Goal: Task Accomplishment & Management: Use online tool/utility

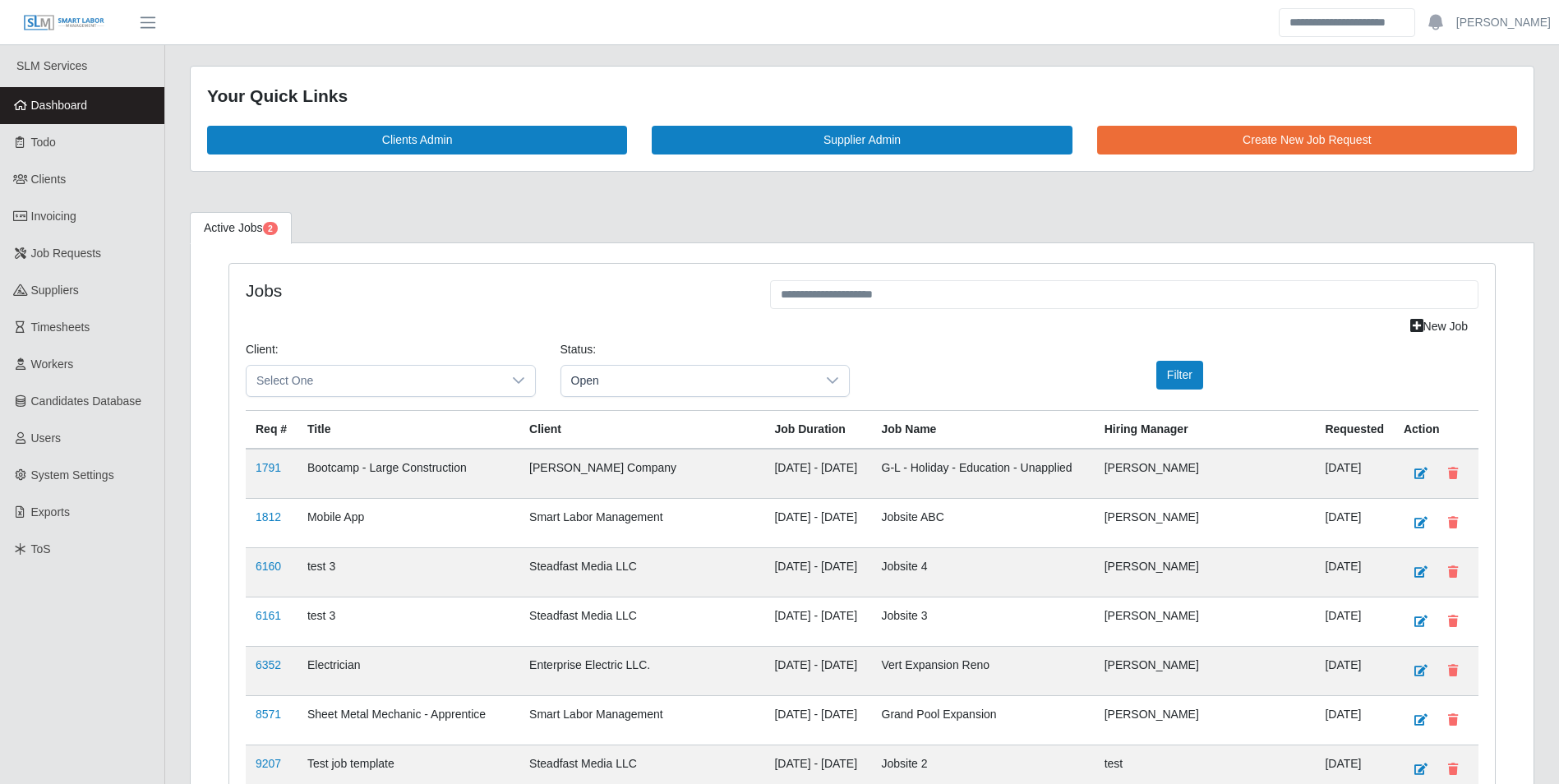
click at [83, 99] on span "Dashboard" at bounding box center [60, 105] width 57 height 13
click at [67, 364] on span "Workers" at bounding box center [52, 364] width 43 height 13
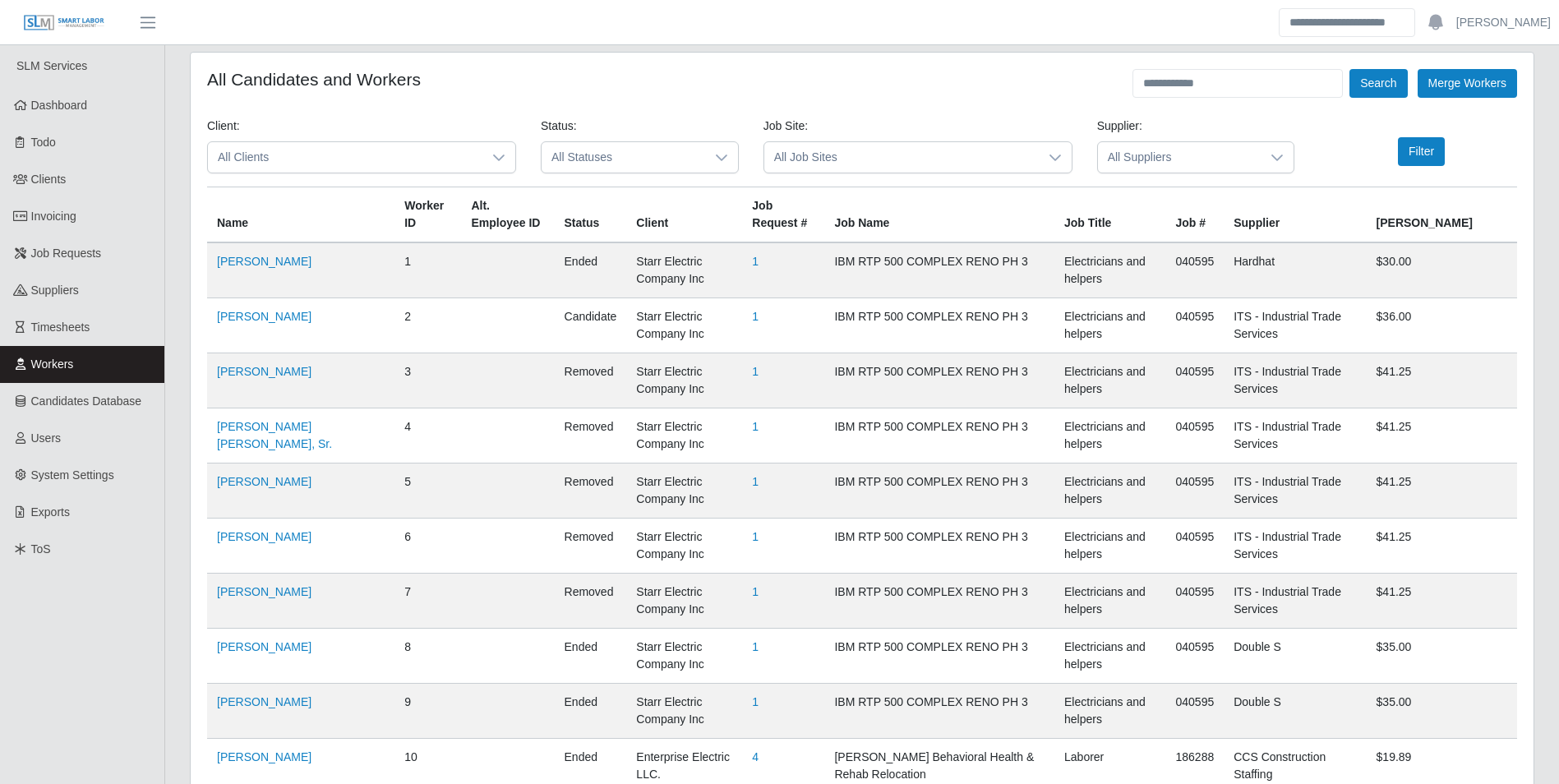
click at [505, 156] on div at bounding box center [498, 158] width 33 height 30
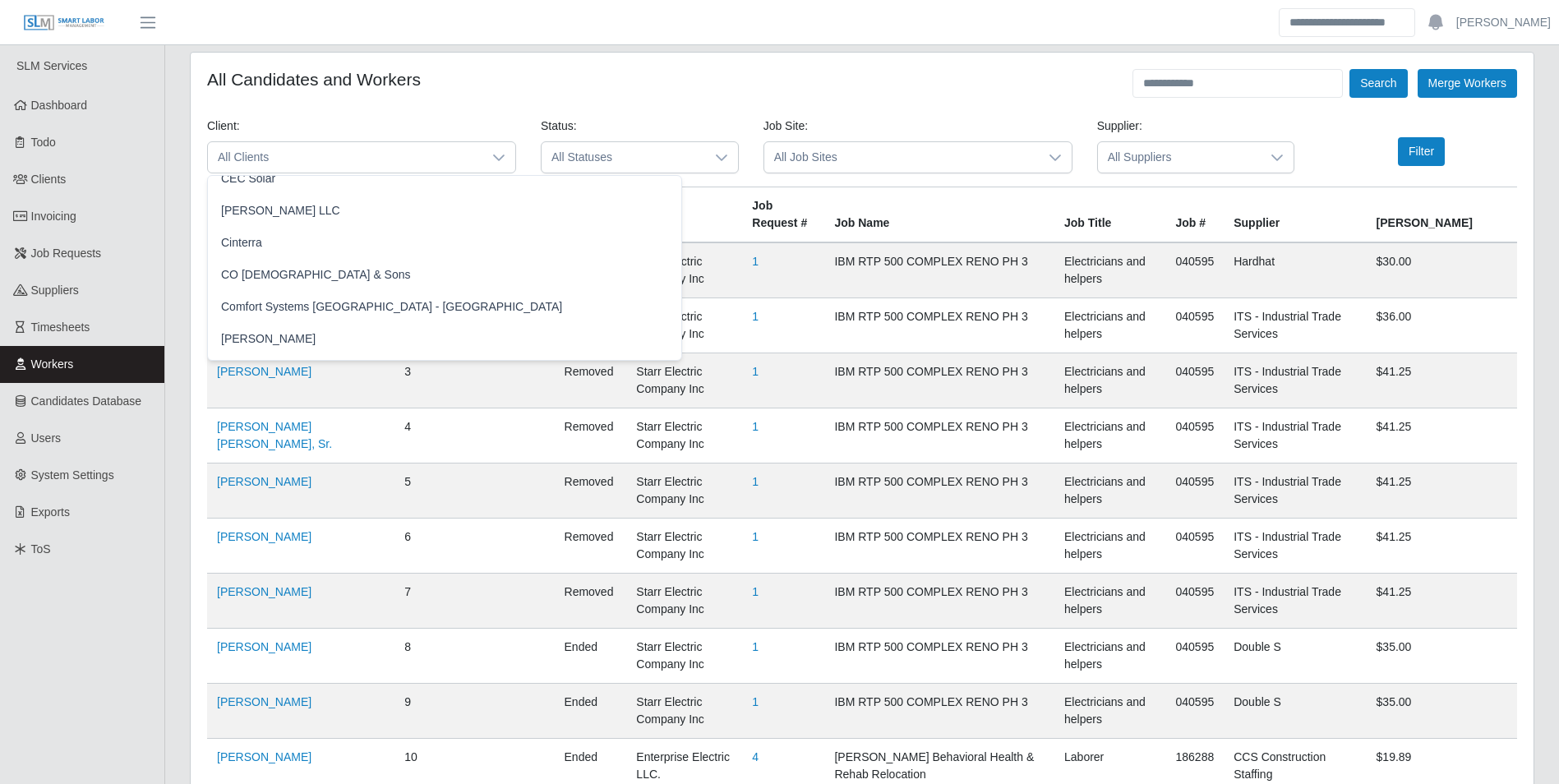
scroll to position [493, 0]
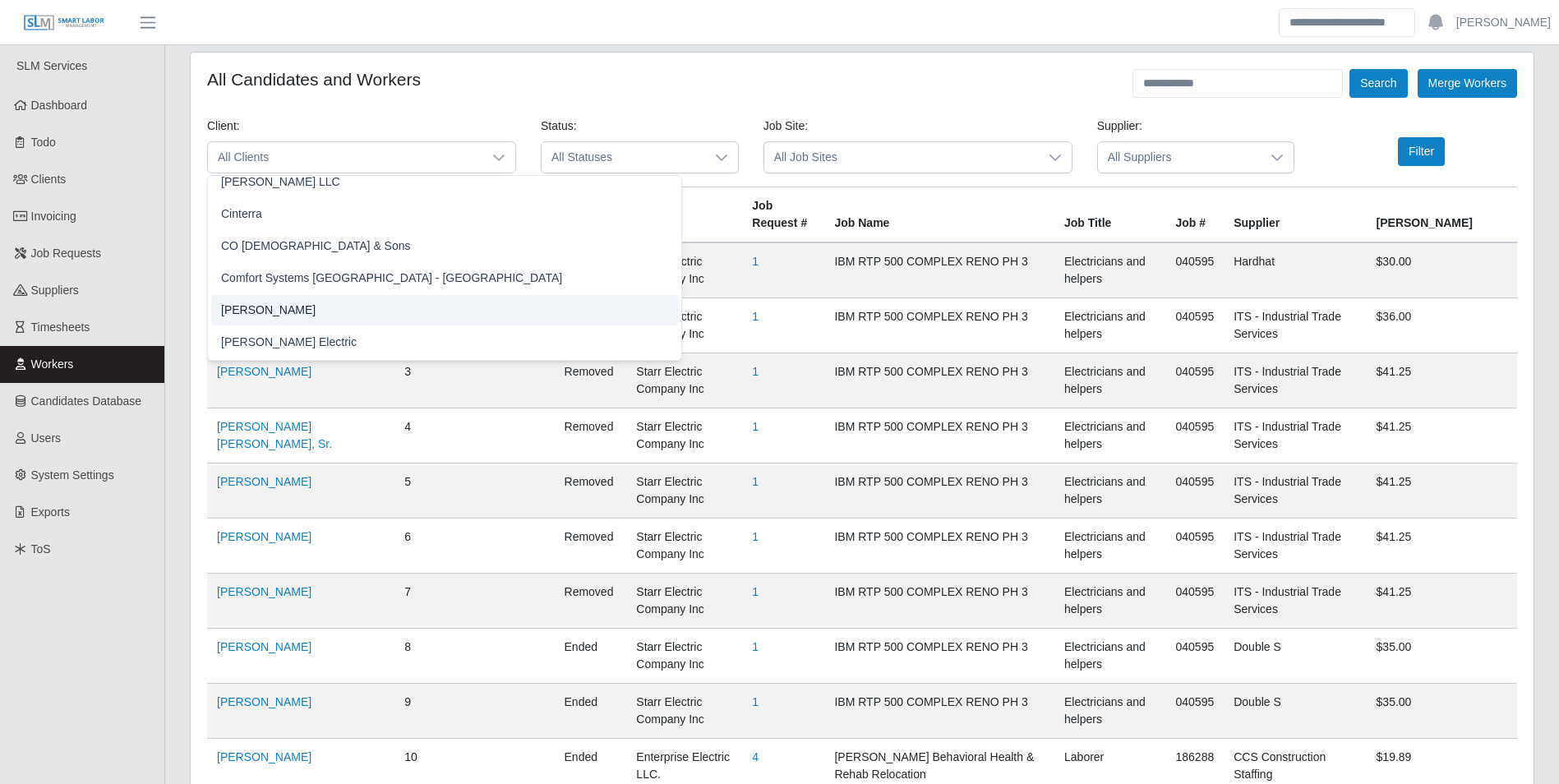
click at [291, 310] on li "[PERSON_NAME]" at bounding box center [444, 310] width 467 height 30
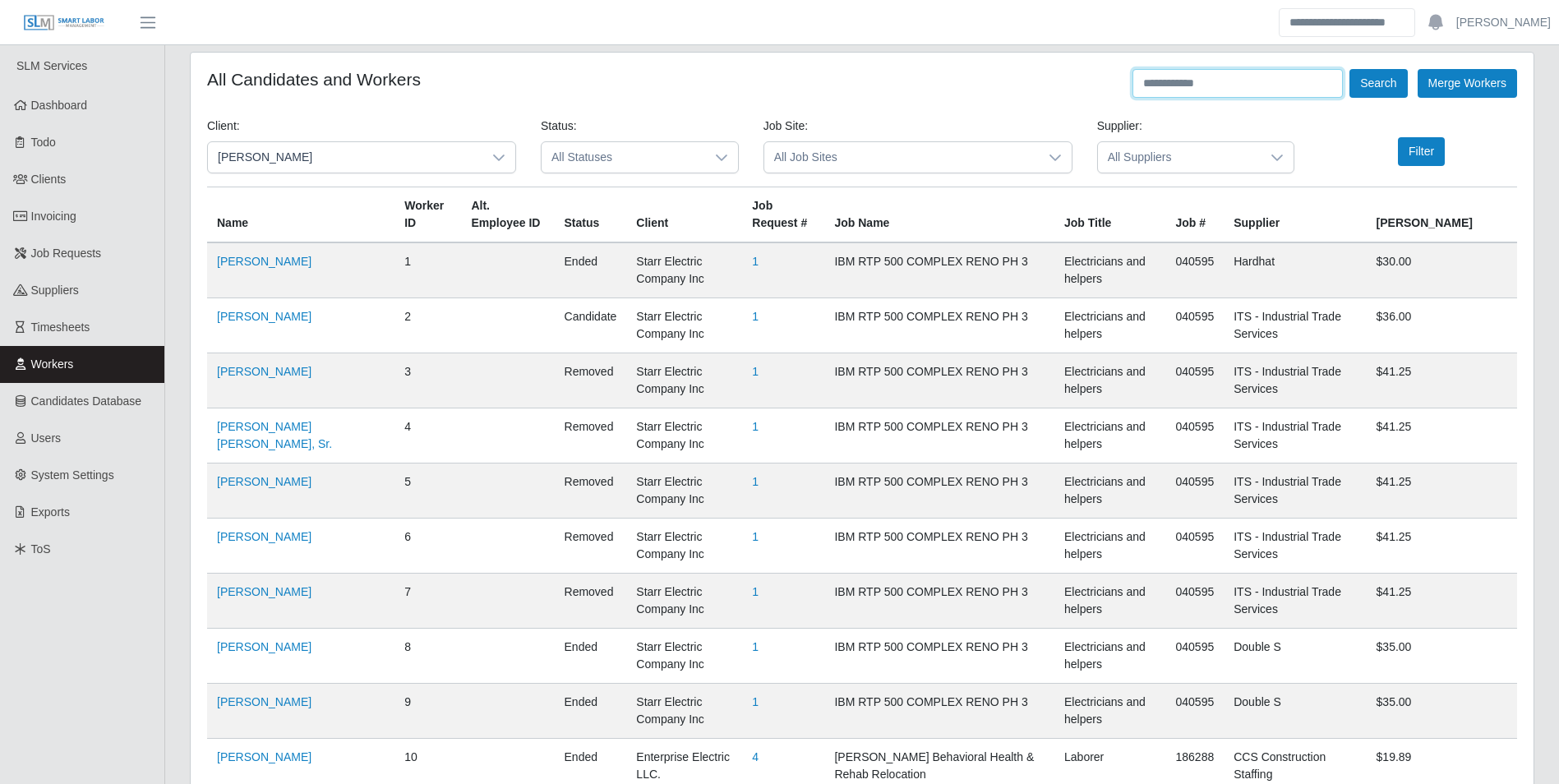
click at [1167, 94] on input "text" at bounding box center [1238, 84] width 211 height 28
click at [1349, 69] on button "Search" at bounding box center [1378, 84] width 58 height 28
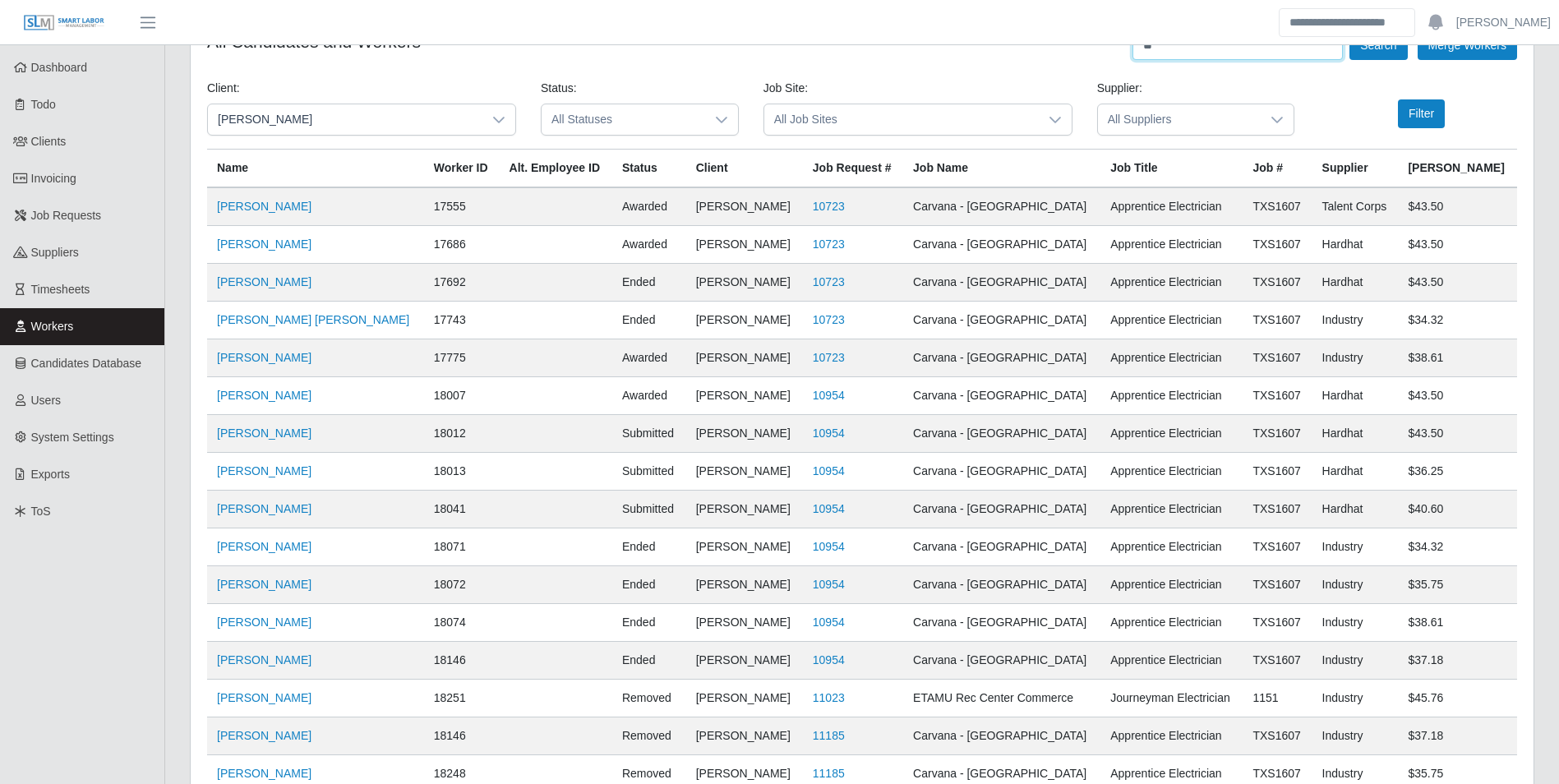
scroll to position [0, 0]
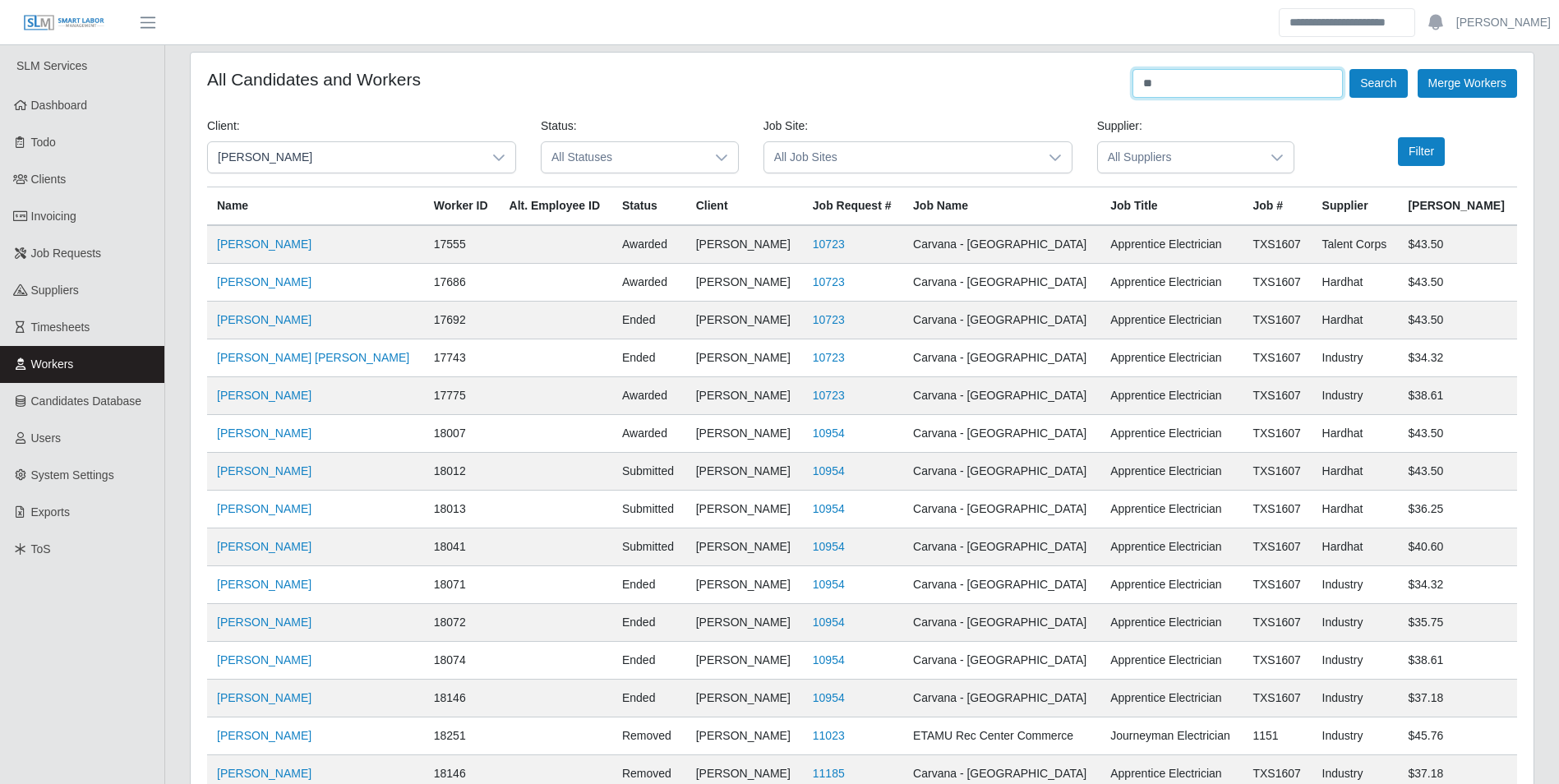
type input "*"
click at [1406, 148] on button "Filter" at bounding box center [1420, 152] width 47 height 28
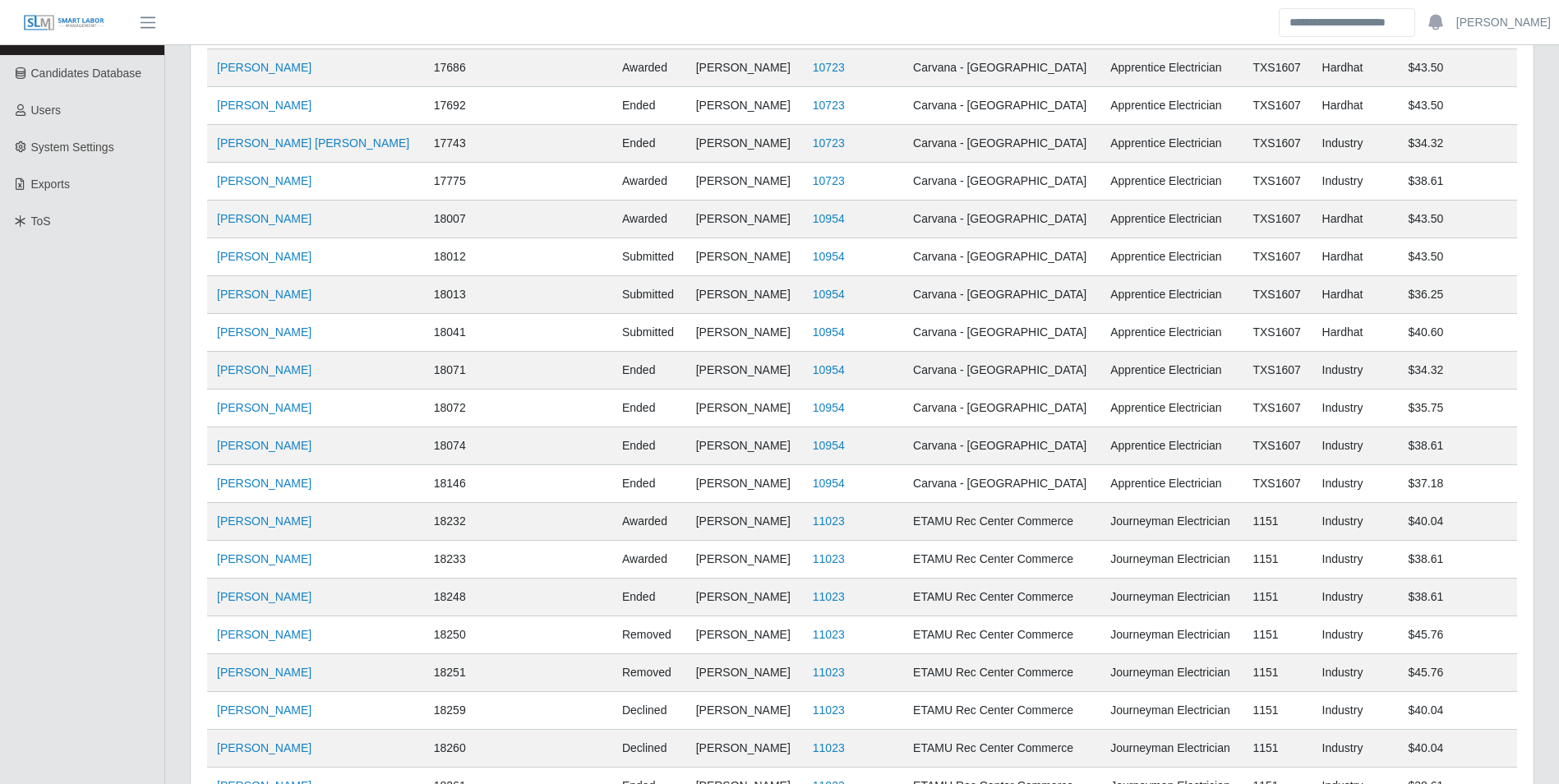
scroll to position [328, 0]
click at [307, 518] on link "Mario Colaberardino" at bounding box center [265, 520] width 95 height 13
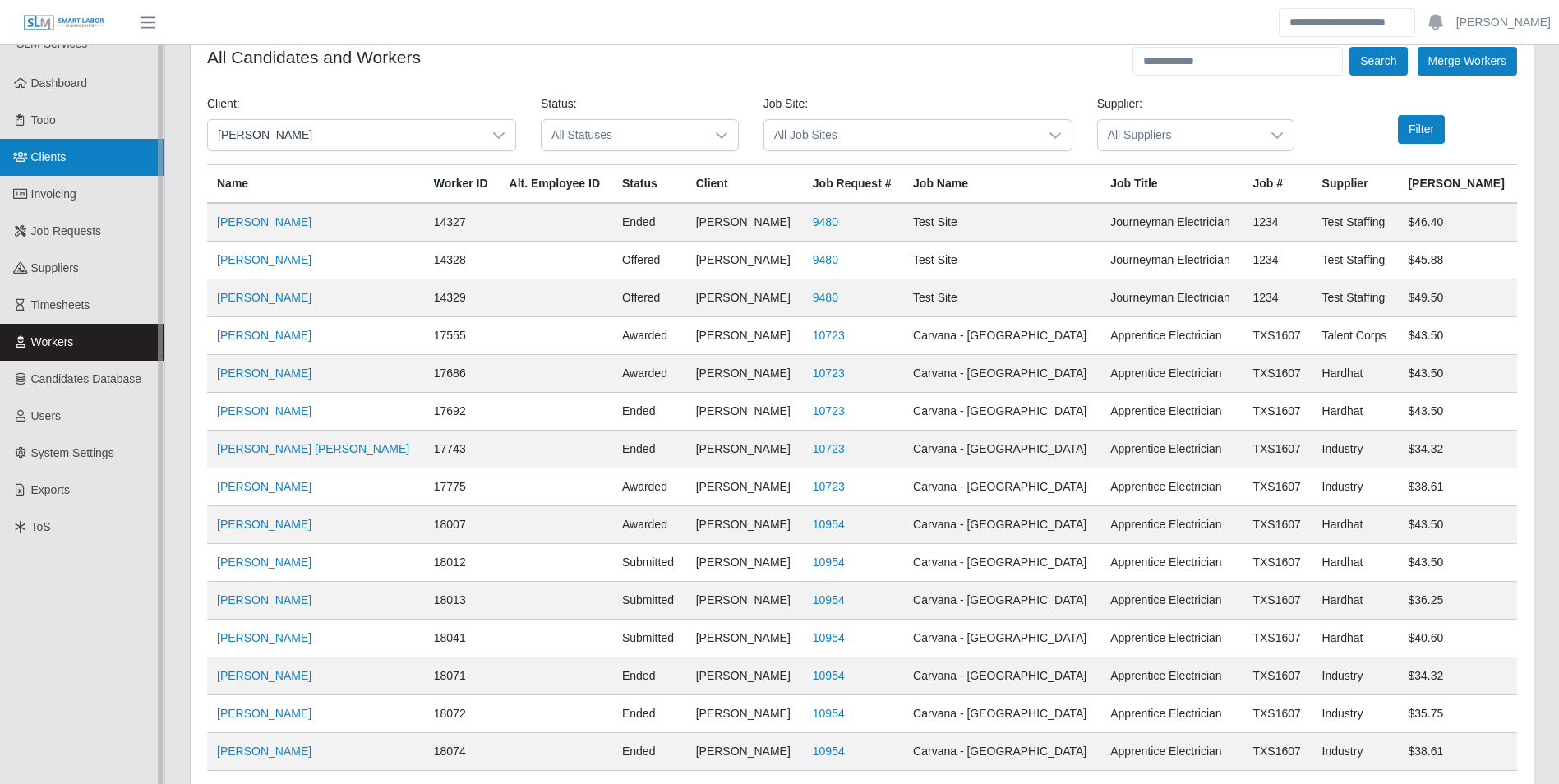
scroll to position [0, 0]
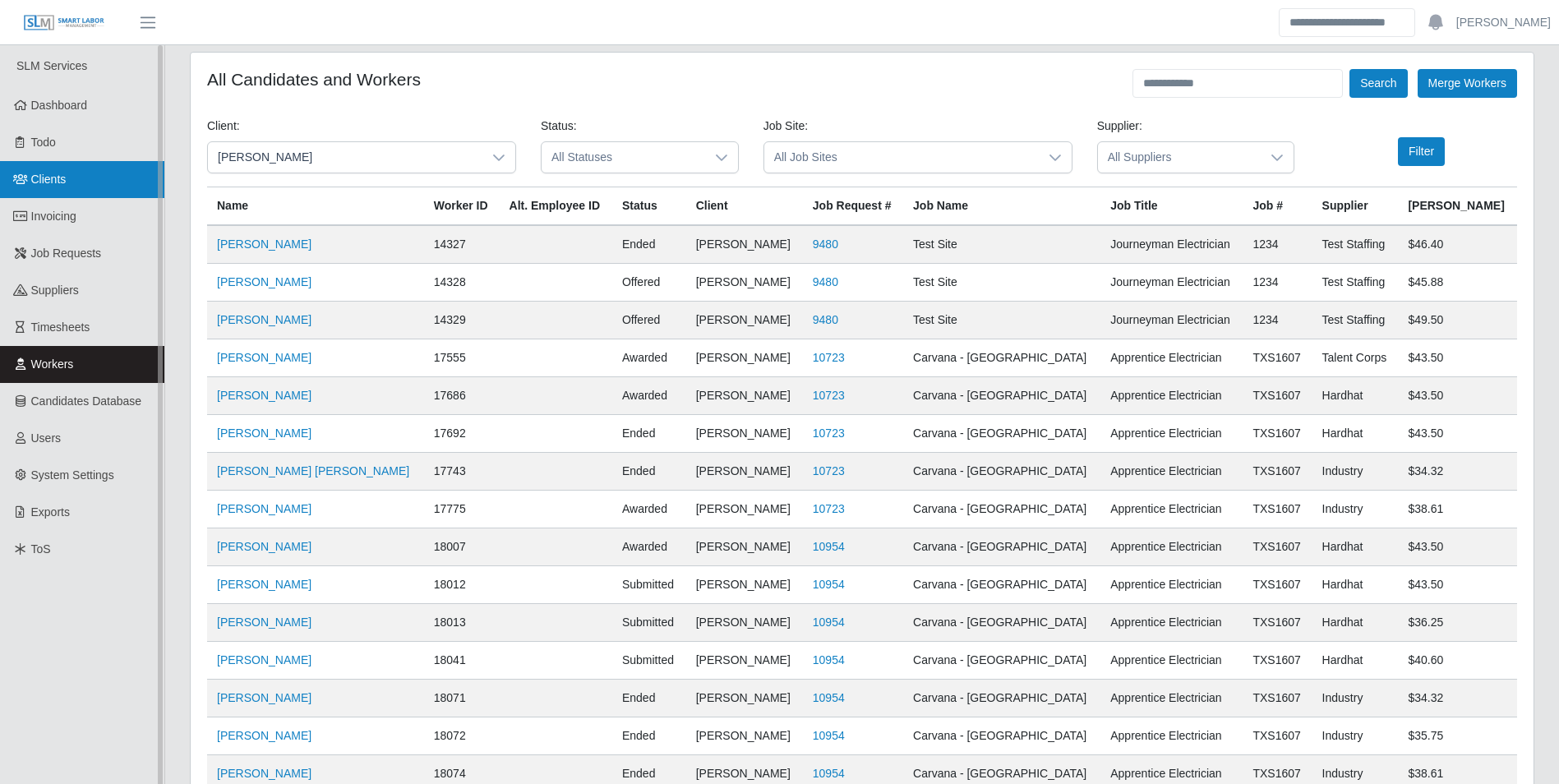
click at [62, 179] on span "Clients" at bounding box center [48, 179] width 35 height 13
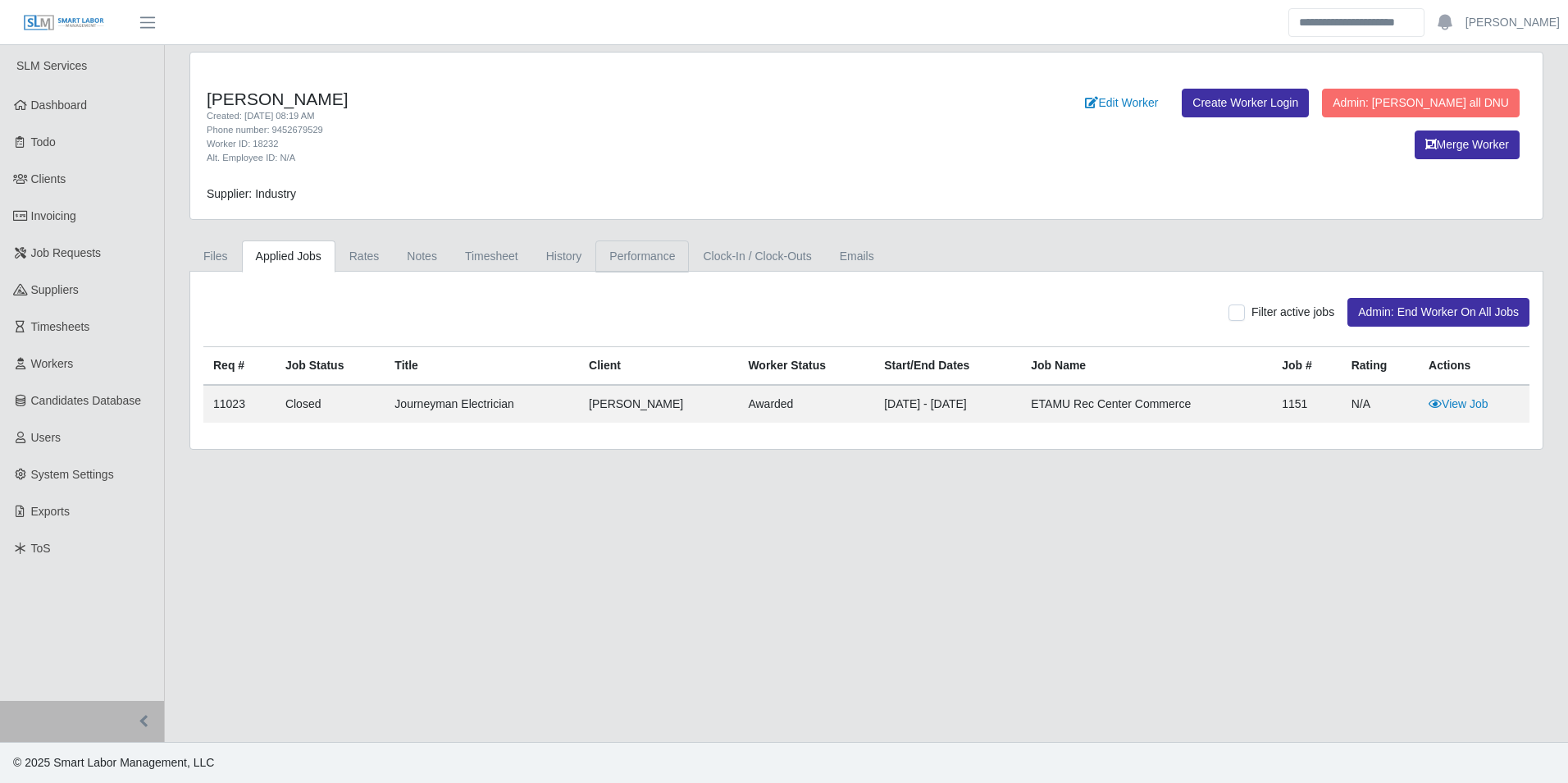
click at [630, 253] on link "Performance" at bounding box center [641, 257] width 94 height 32
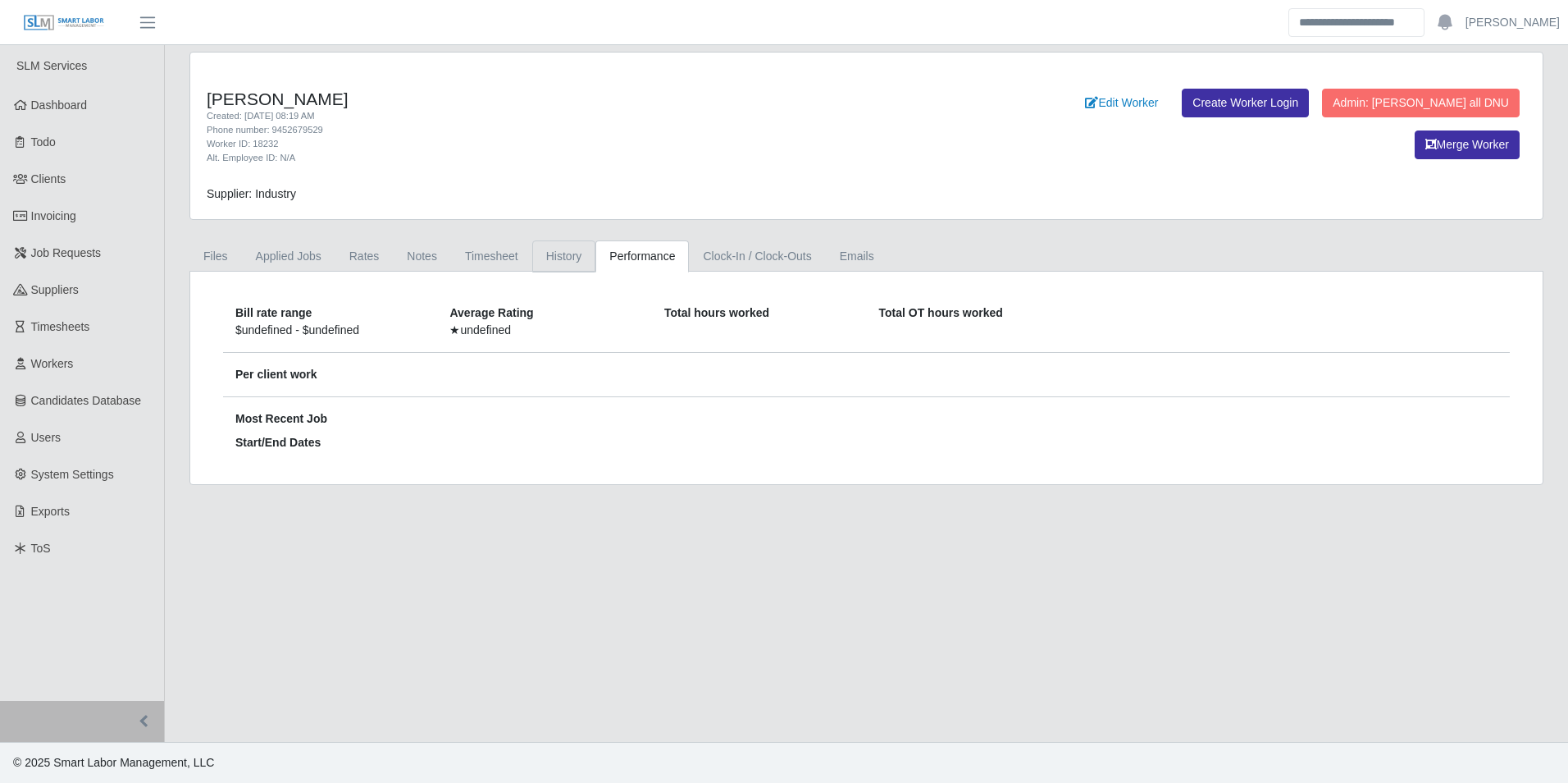
click at [559, 255] on link "History" at bounding box center [565, 257] width 64 height 32
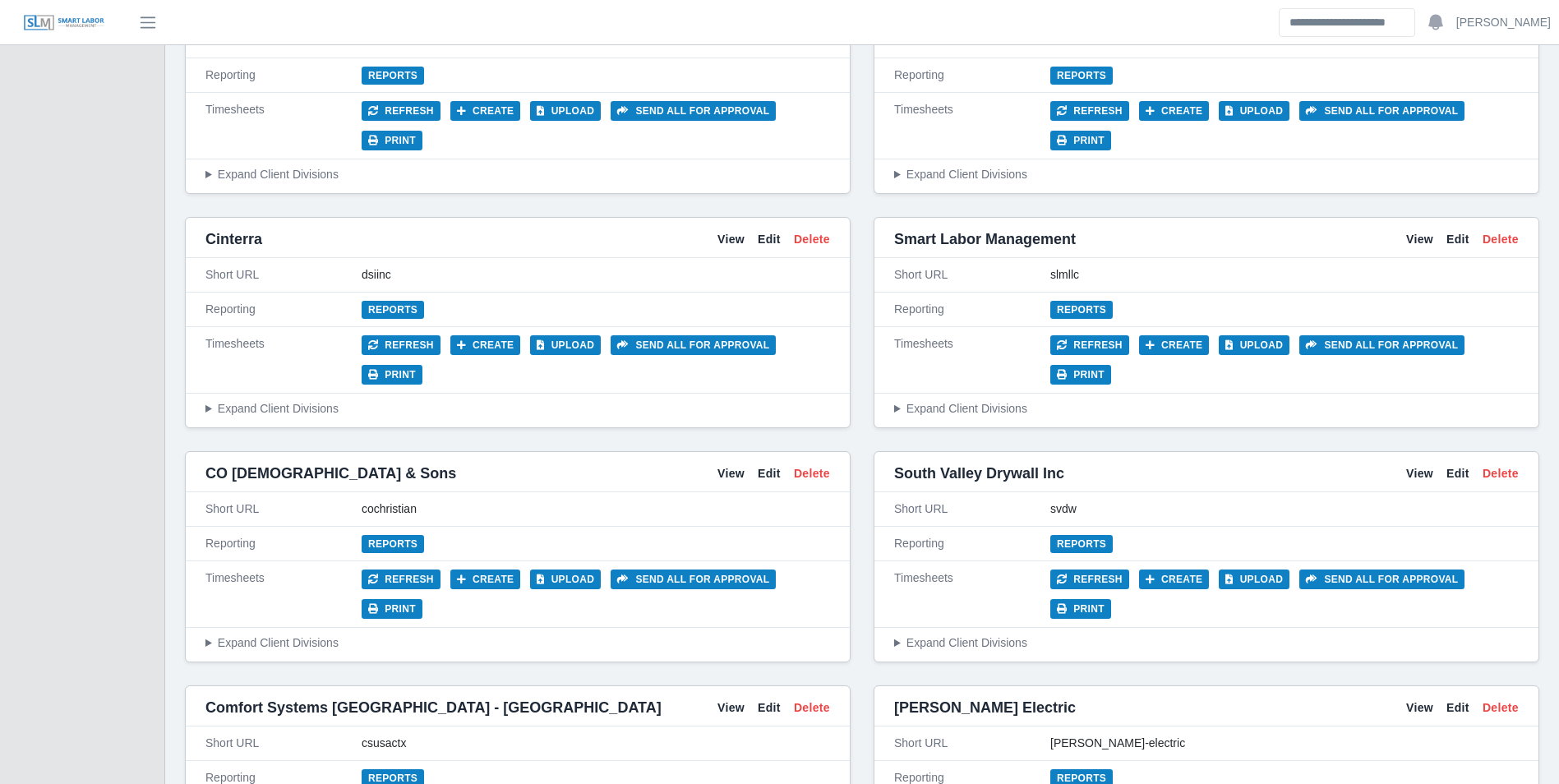
scroll to position [2382, 0]
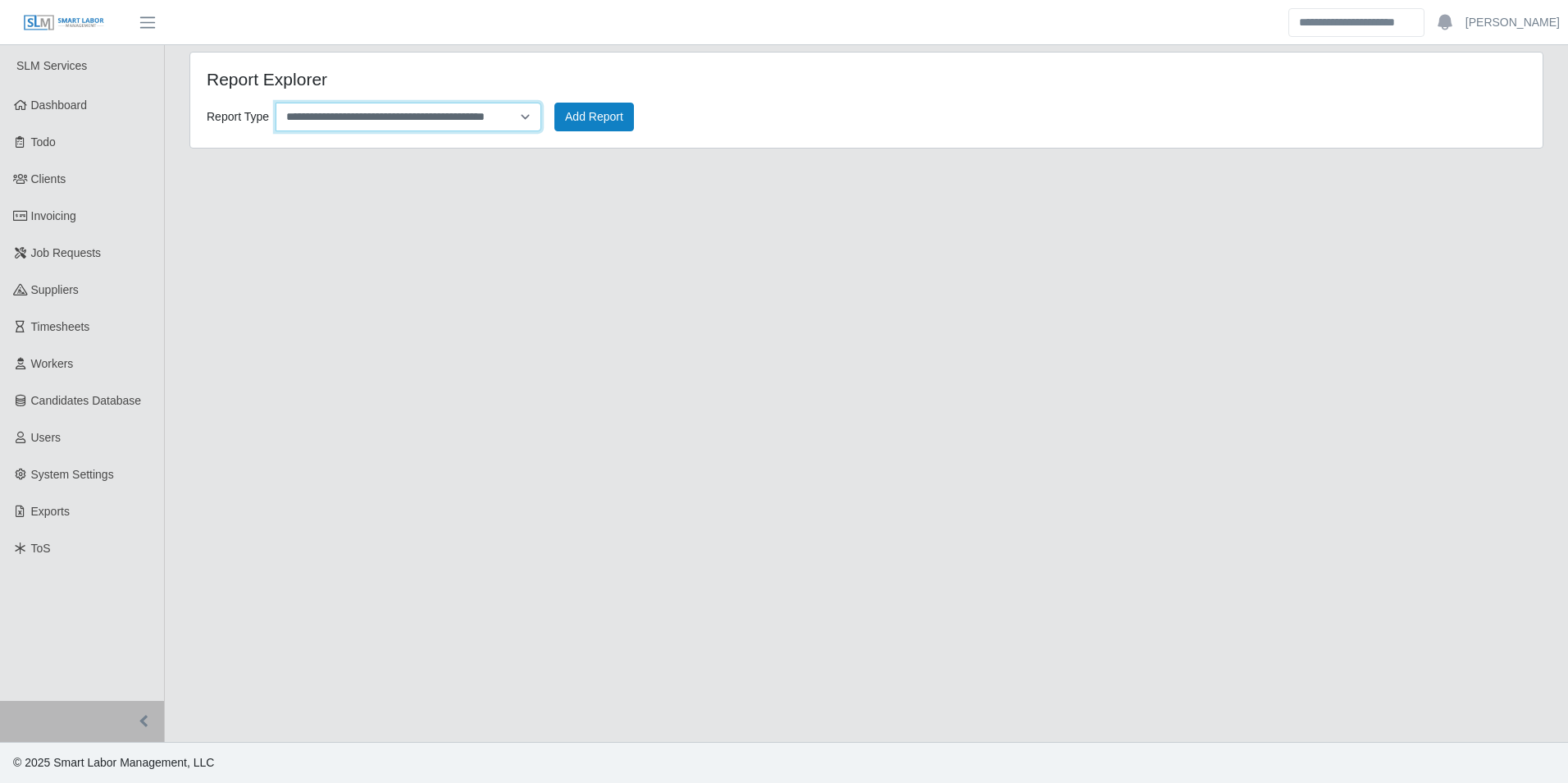
click at [528, 119] on select "**********" at bounding box center [408, 117] width 265 height 28
select select "**********"
click at [276, 102] on select "**********" at bounding box center [408, 117] width 265 height 28
click at [579, 120] on button "Add Report" at bounding box center [594, 117] width 80 height 28
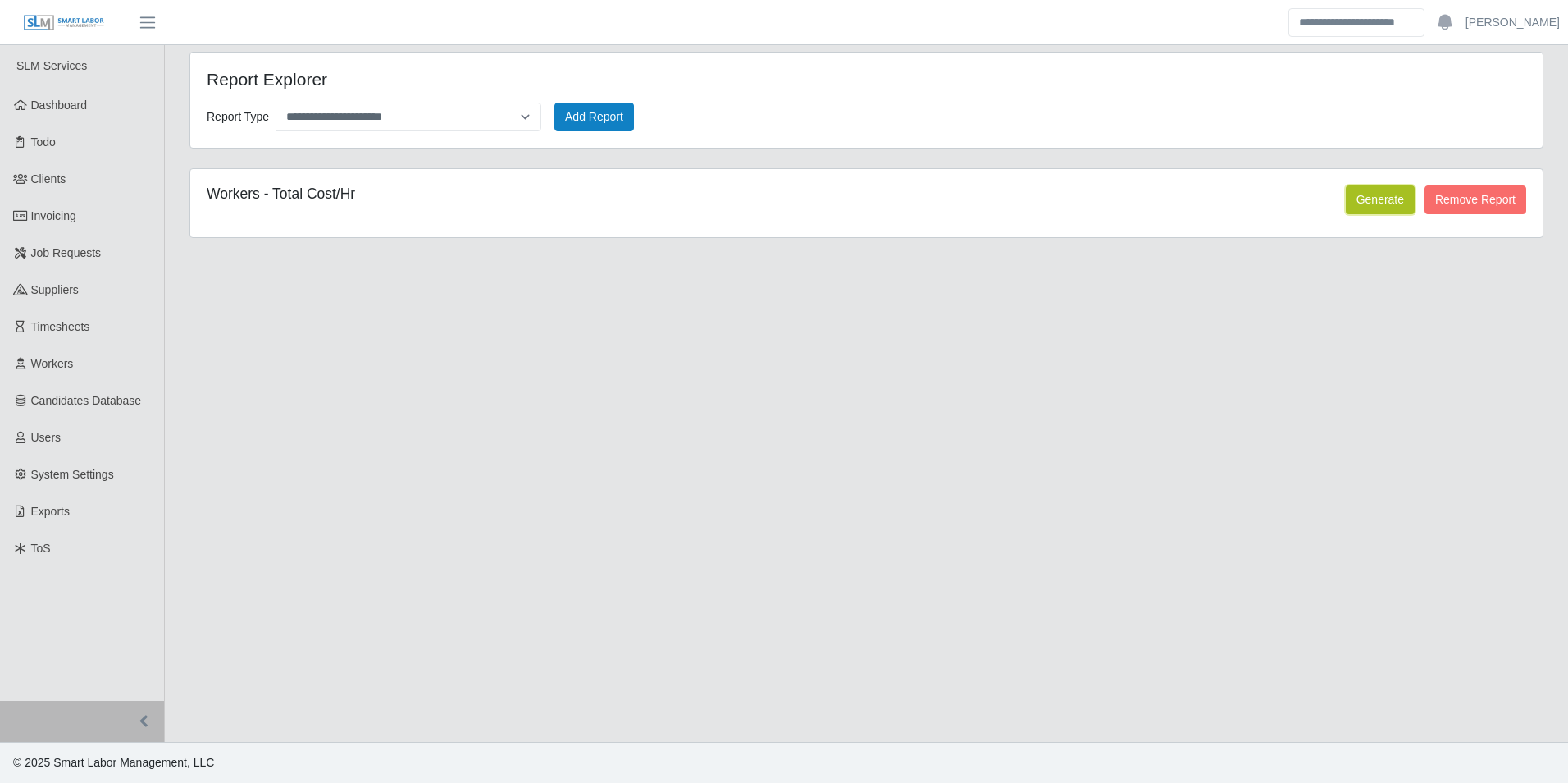
click at [1383, 205] on button "Generate" at bounding box center [1379, 200] width 69 height 28
